Goal: Task Accomplishment & Management: Manage account settings

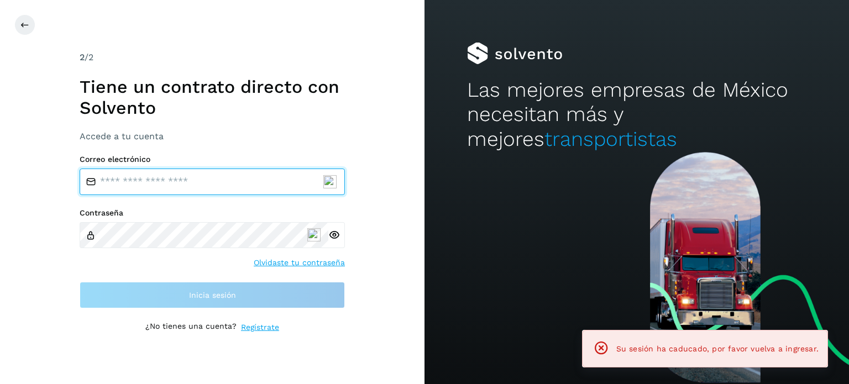
type input "**********"
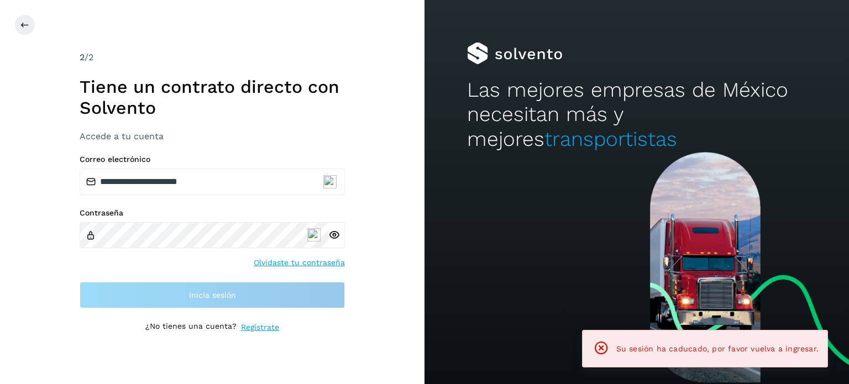
click at [393, 246] on div "**********" at bounding box center [212, 192] width 424 height 384
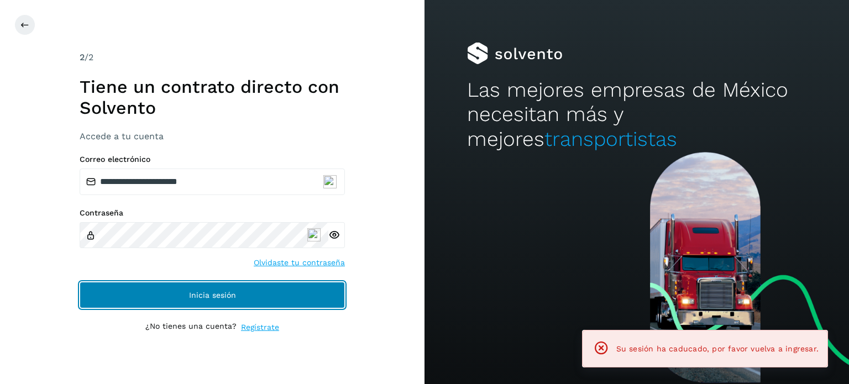
click at [301, 291] on button "Inicia sesión" at bounding box center [212, 295] width 265 height 27
